Goal: Check status: Check status

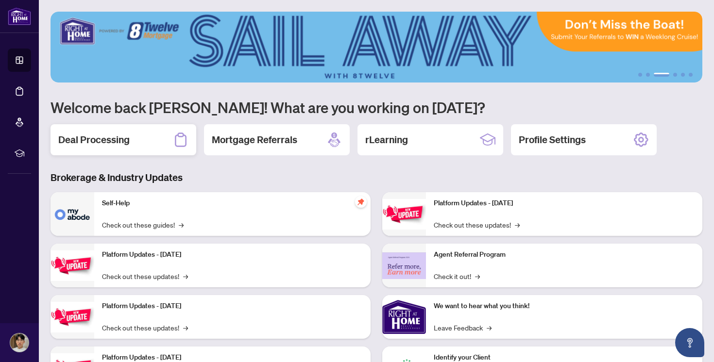
click at [102, 137] on h2 "Deal Processing" at bounding box center [93, 140] width 71 height 14
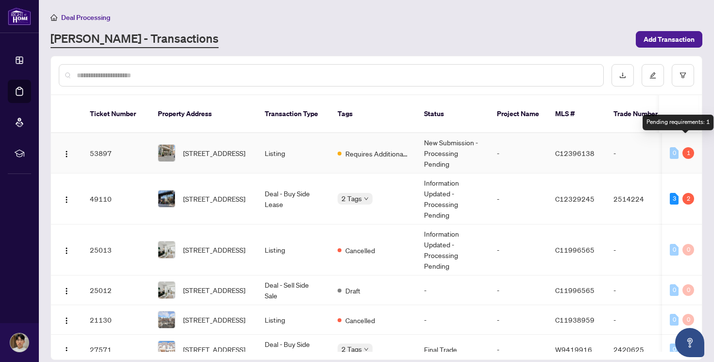
click at [682, 147] on div "1" at bounding box center [688, 153] width 12 height 12
click at [396, 148] on span "Requires Additional Docs" at bounding box center [376, 153] width 63 height 11
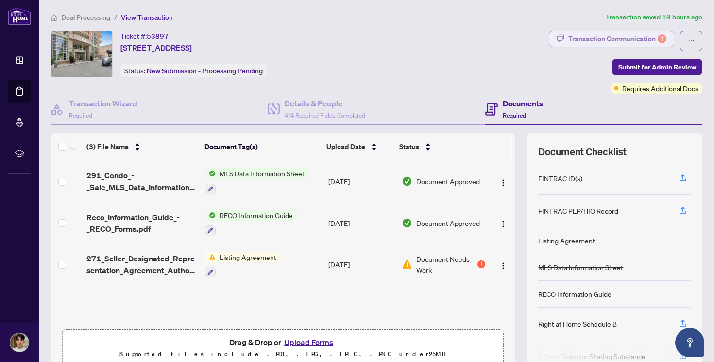
click at [602, 43] on div "Transaction Communication 1" at bounding box center [617, 39] width 98 height 16
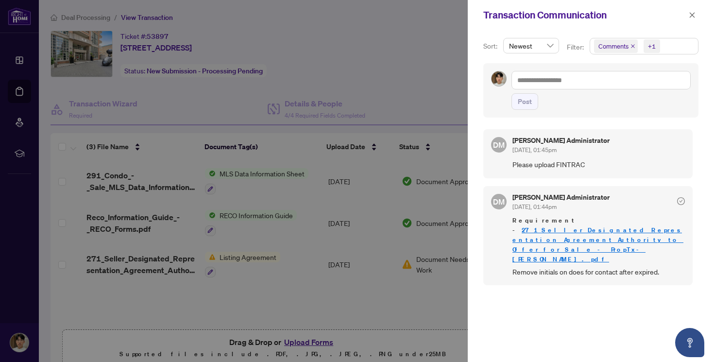
scroll to position [2, 0]
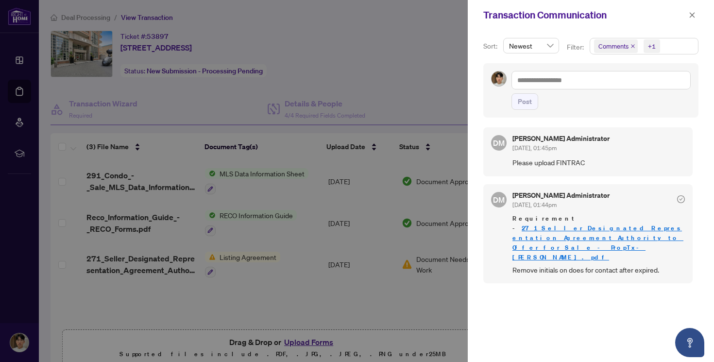
click at [582, 237] on link "271_Seller_Designated_Representation_Agreement_Authority_to_Offer_for_Sale_-_Pr…" at bounding box center [597, 242] width 171 height 37
click at [442, 80] on div at bounding box center [357, 181] width 714 height 362
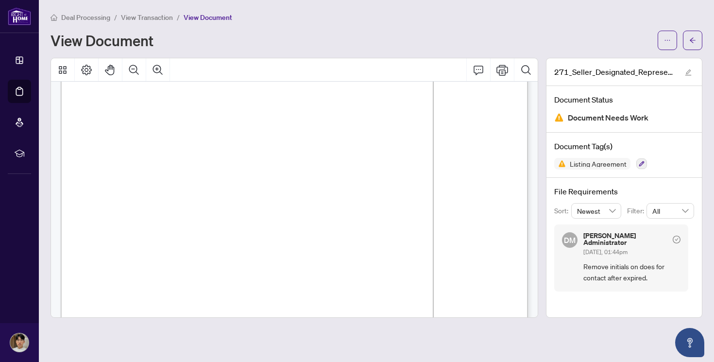
scroll to position [1346, 0]
